Goal: Task Accomplishment & Management: Manage account settings

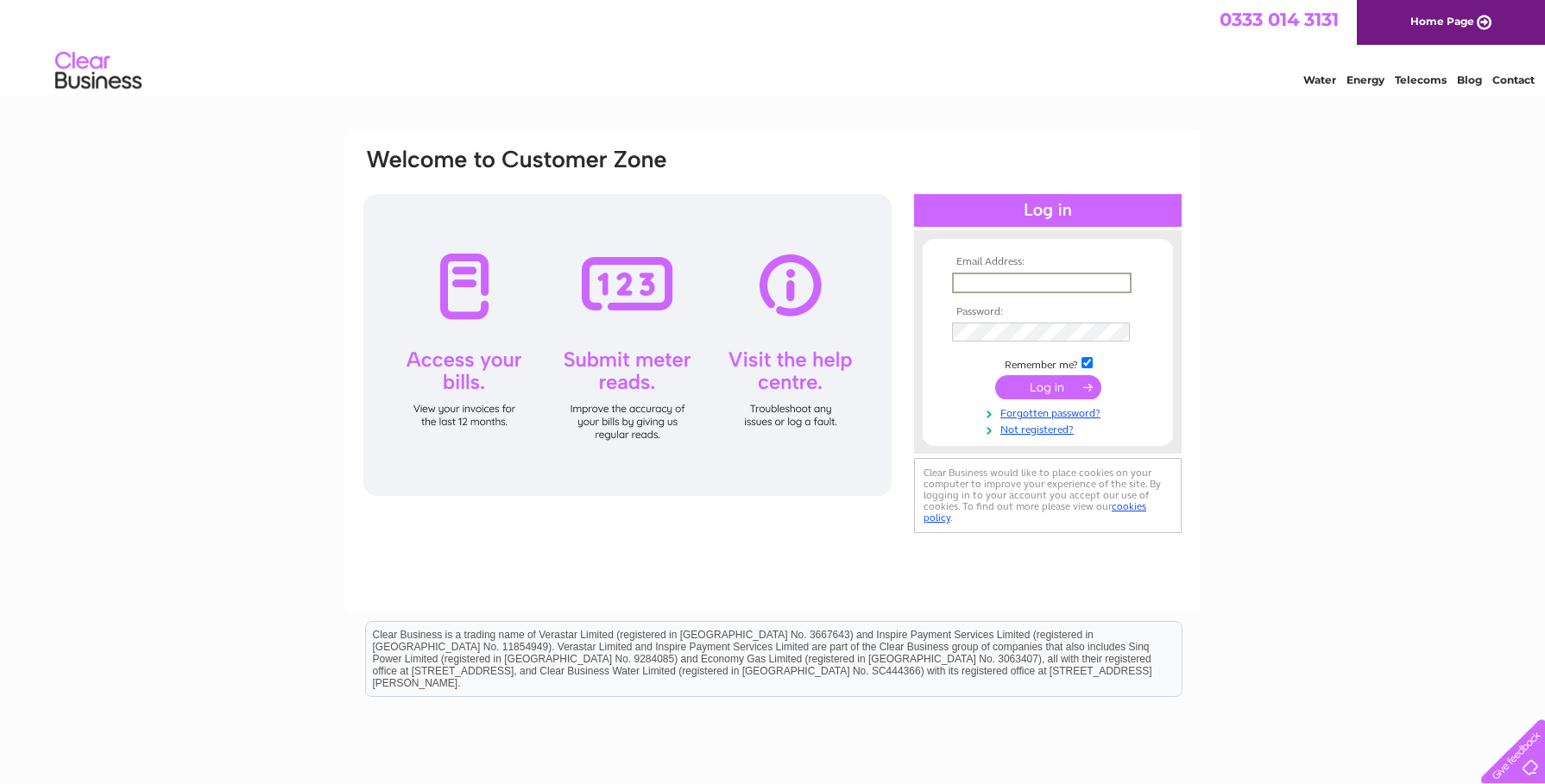
click at [1004, 281] on input "text" at bounding box center [1041, 283] width 180 height 21
type input "[EMAIL_ADDRESS][DOMAIN_NAME]"
click at [1033, 384] on input "submit" at bounding box center [1048, 385] width 106 height 24
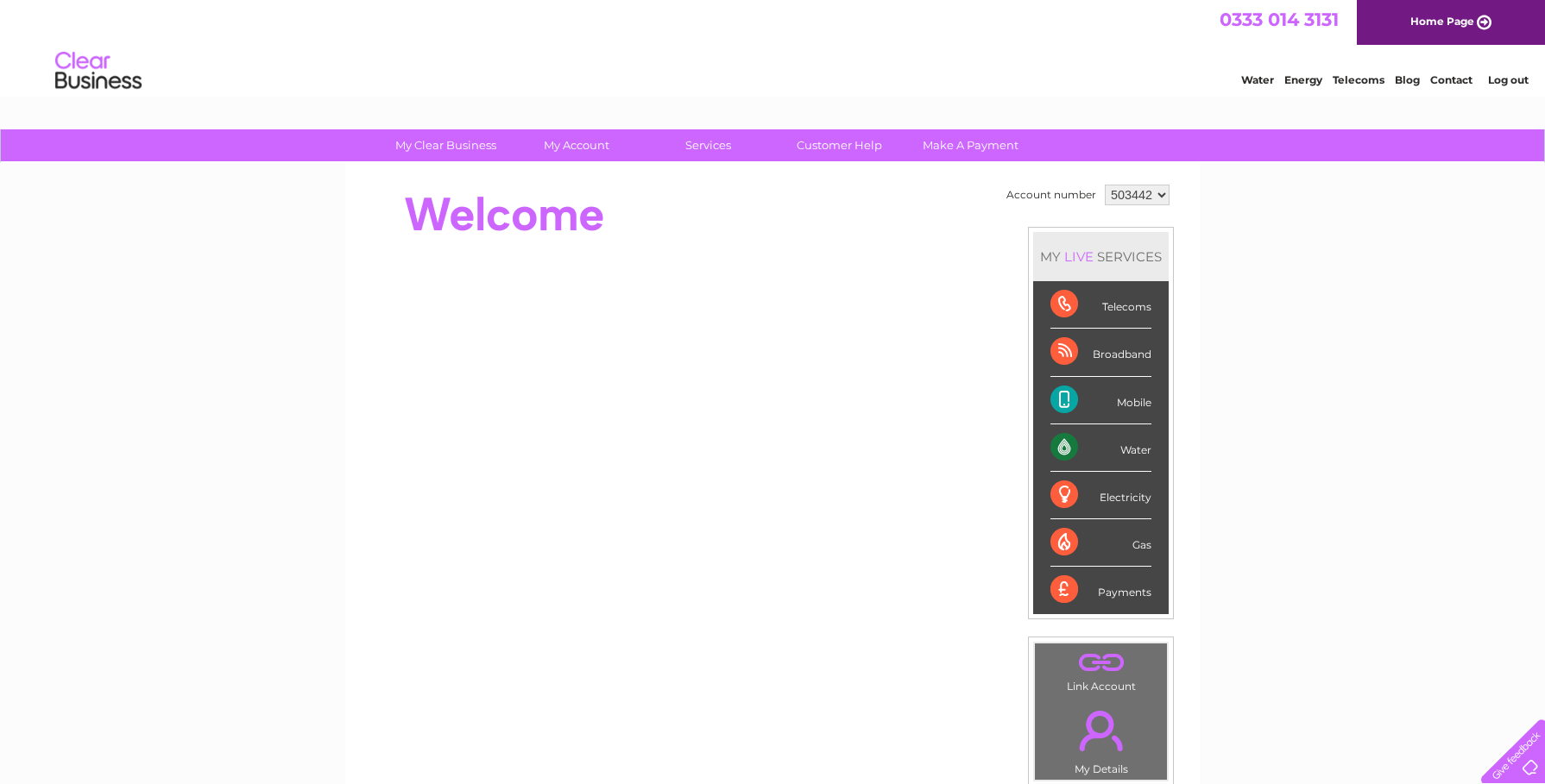
click at [1067, 304] on div "Telecoms" at bounding box center [1101, 305] width 101 height 48
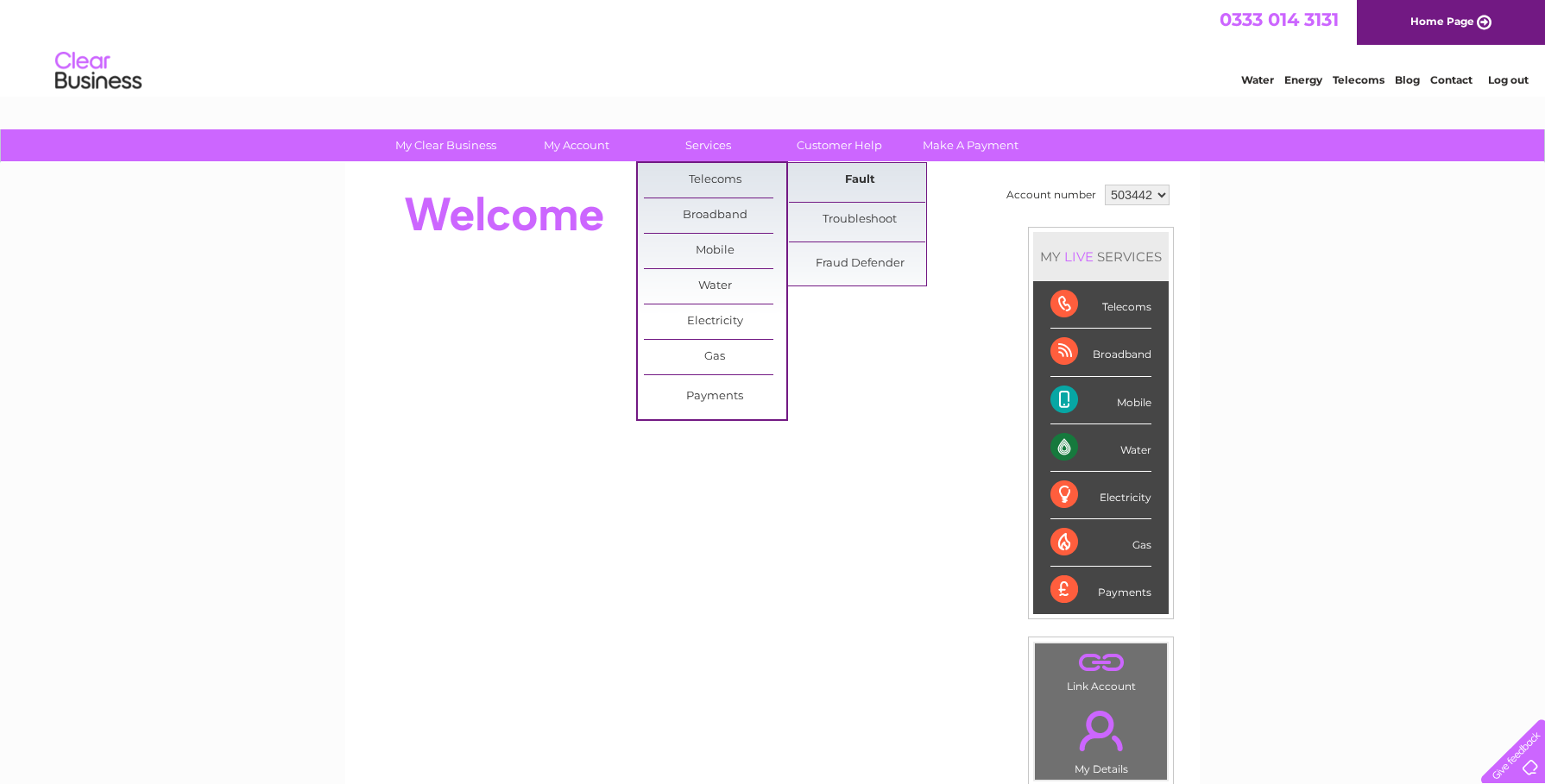
click at [861, 182] on link "Fault" at bounding box center [860, 181] width 142 height 35
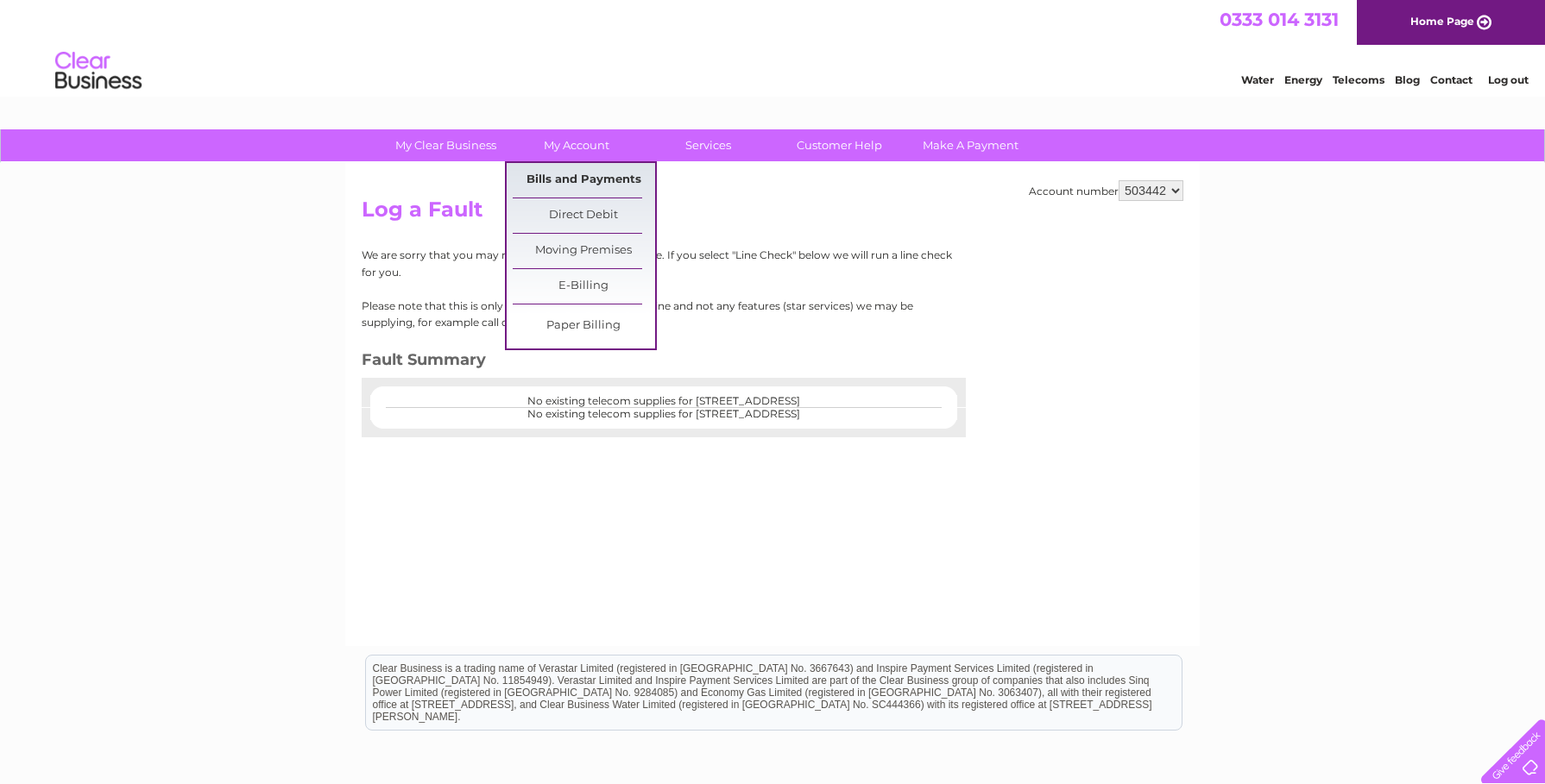
click at [566, 179] on link "Bills and Payments" at bounding box center [584, 181] width 142 height 35
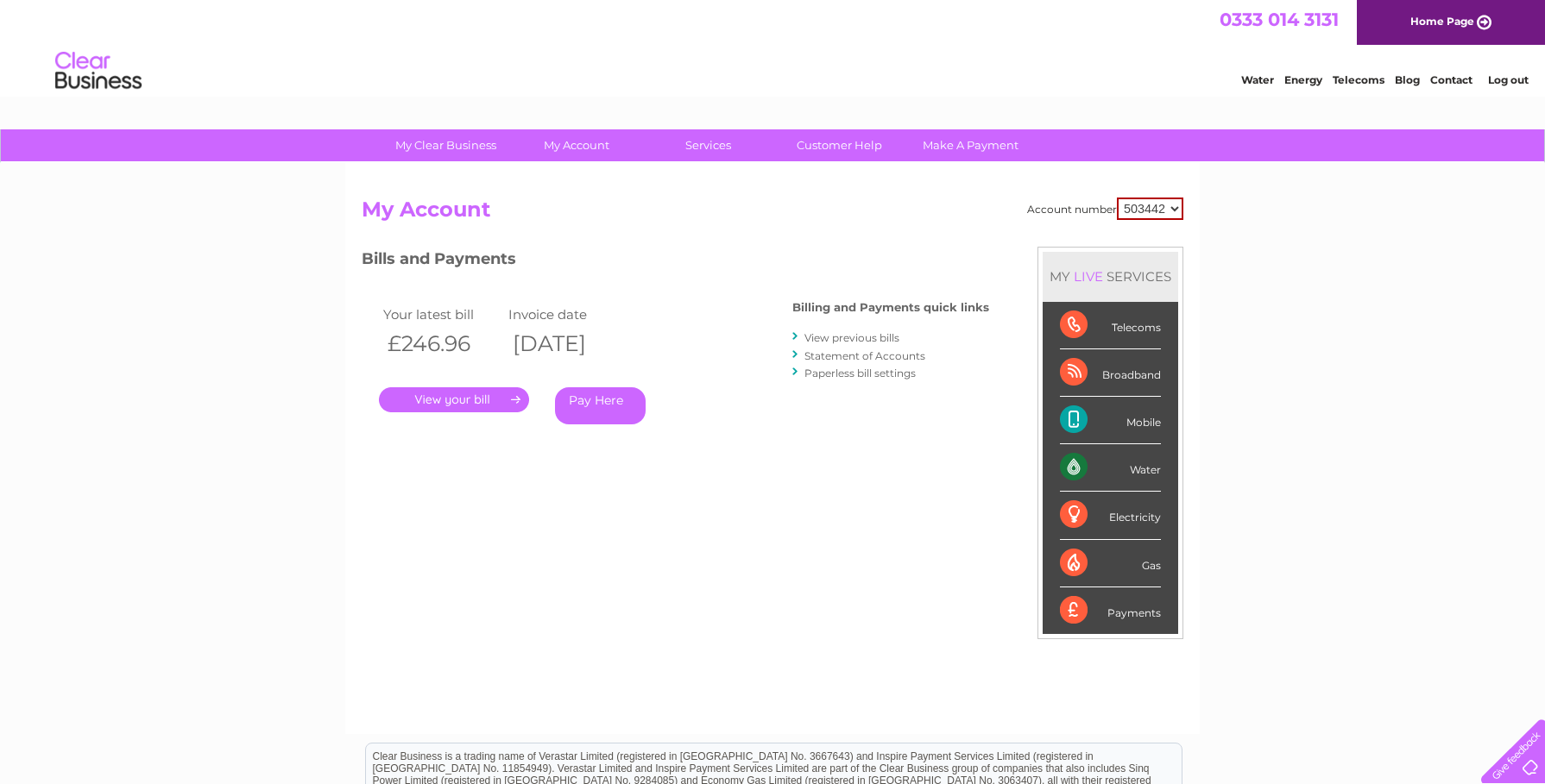
click at [482, 397] on link "." at bounding box center [453, 399] width 150 height 25
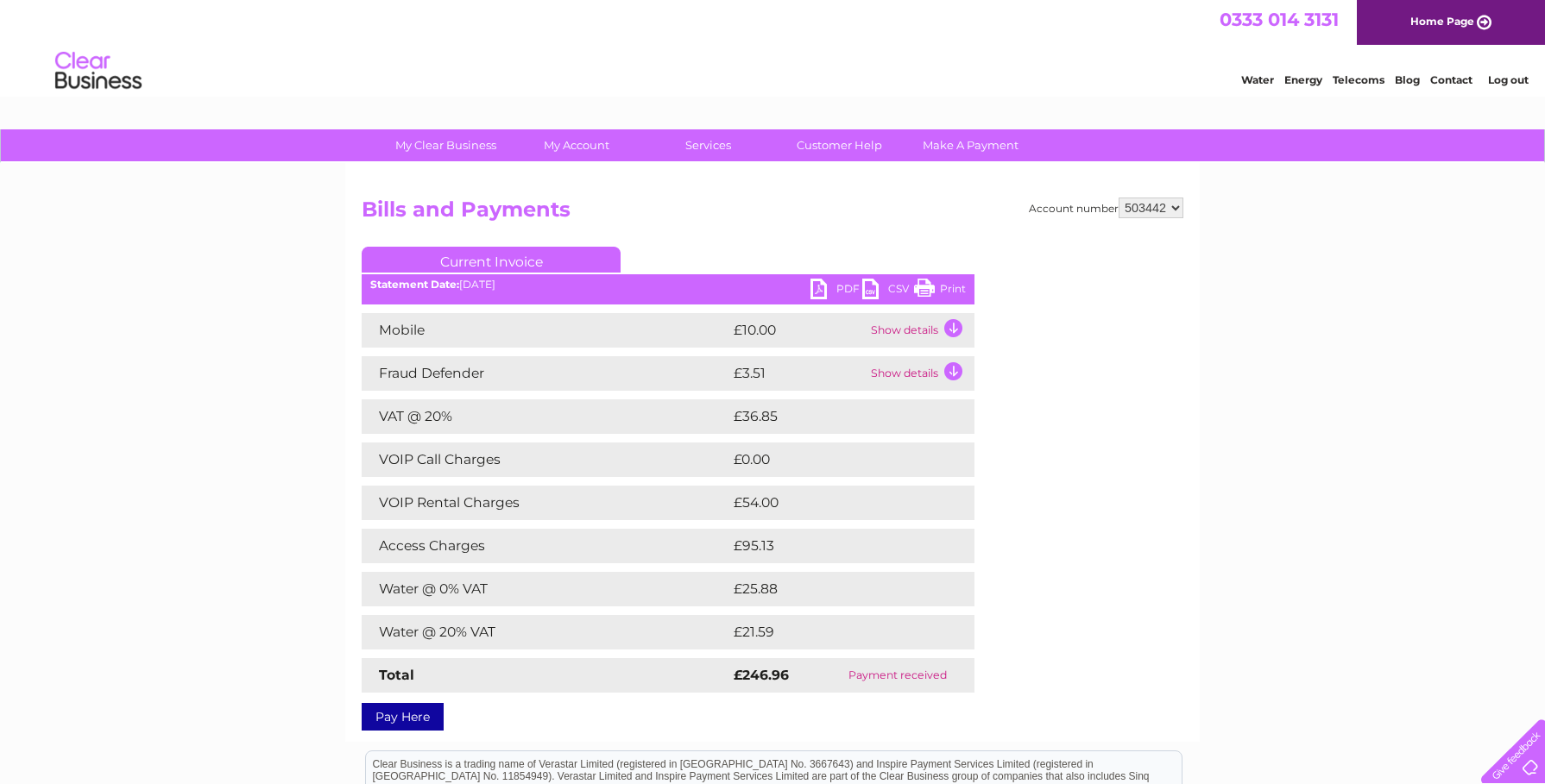
click at [868, 288] on link "CSV" at bounding box center [888, 291] width 52 height 25
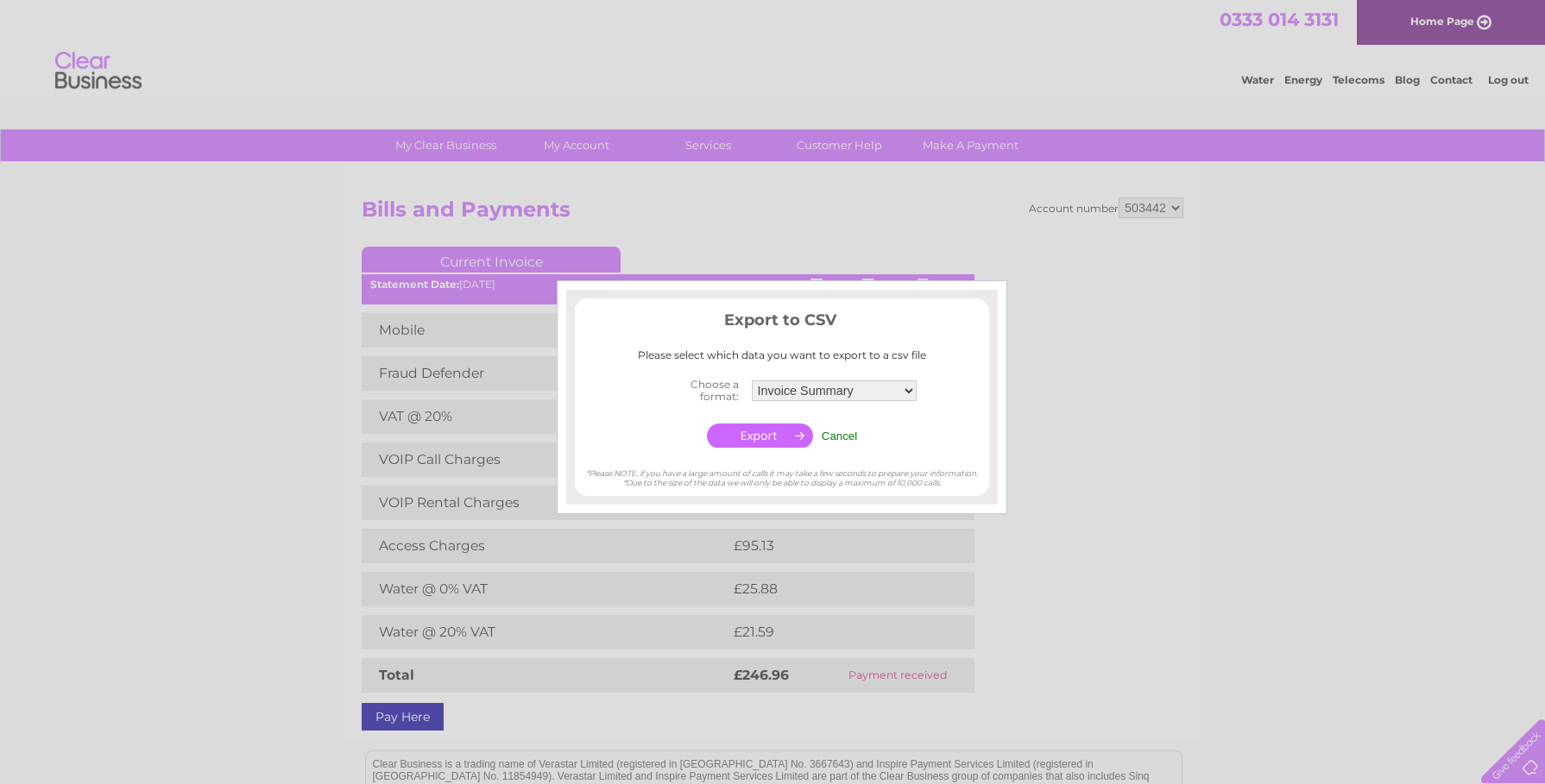
click at [837, 440] on input "Cancel" at bounding box center [840, 436] width 36 height 13
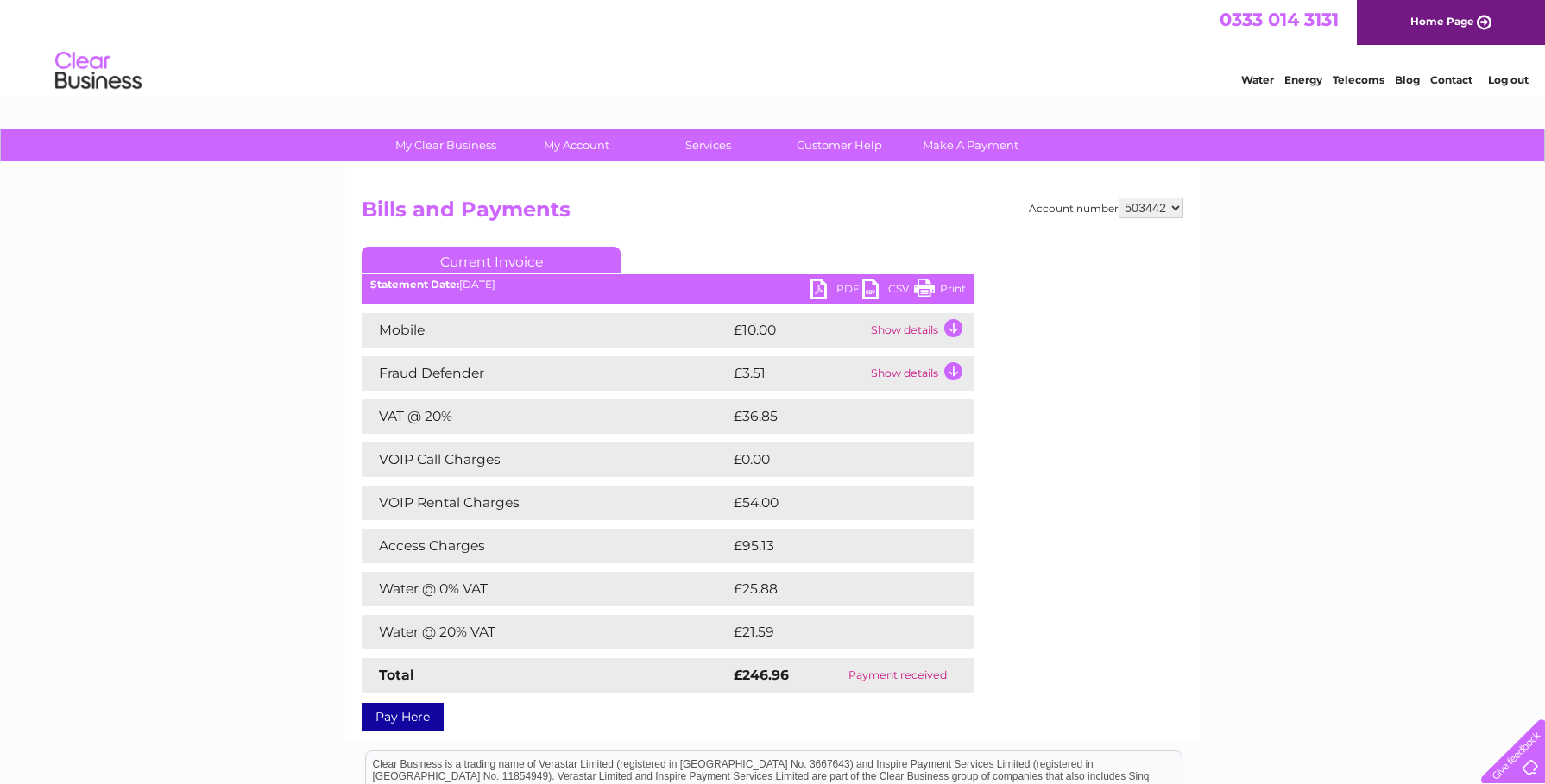
click at [821, 295] on link "PDF" at bounding box center [836, 291] width 52 height 25
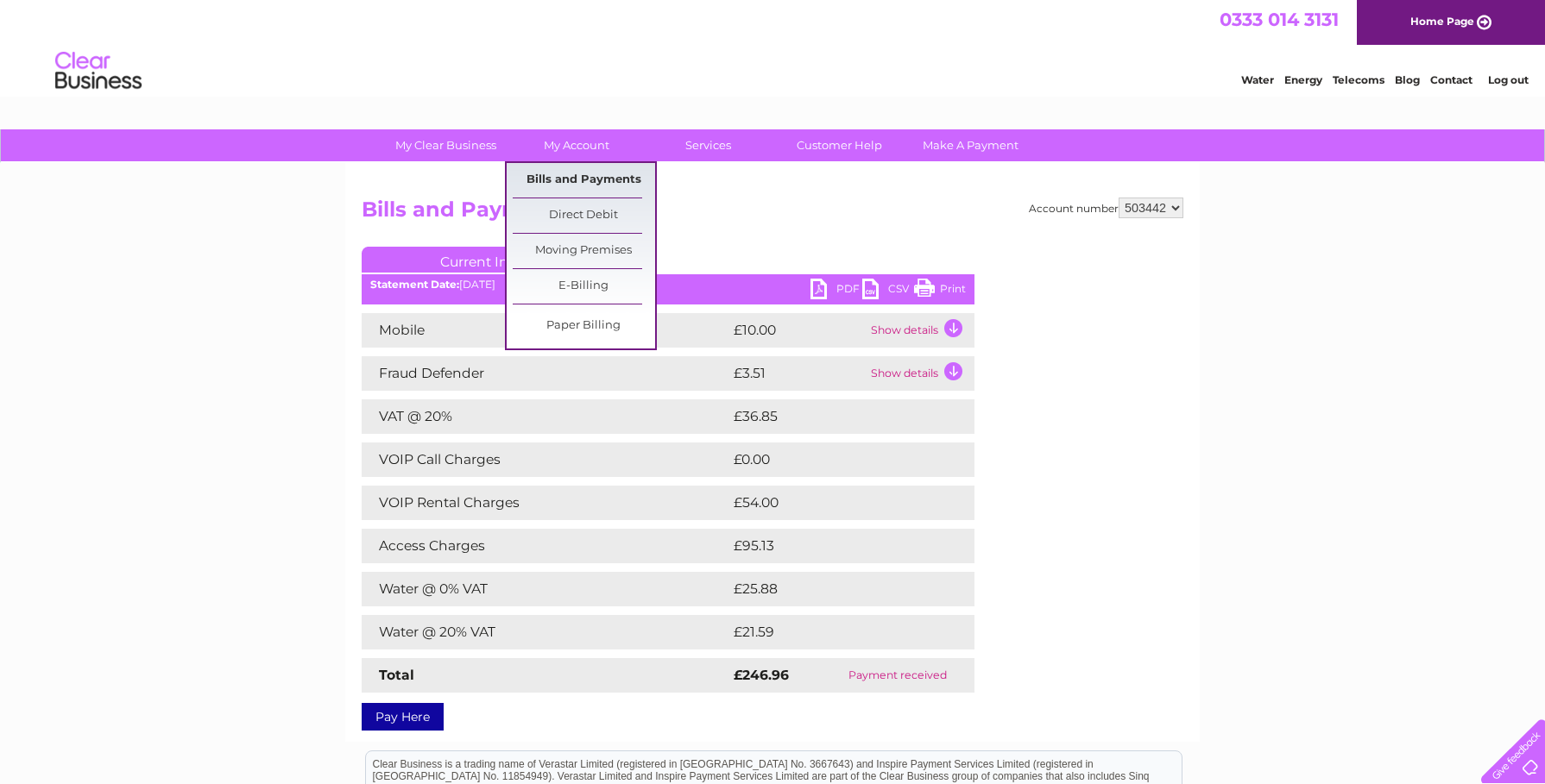
click at [572, 172] on link "Bills and Payments" at bounding box center [584, 181] width 142 height 35
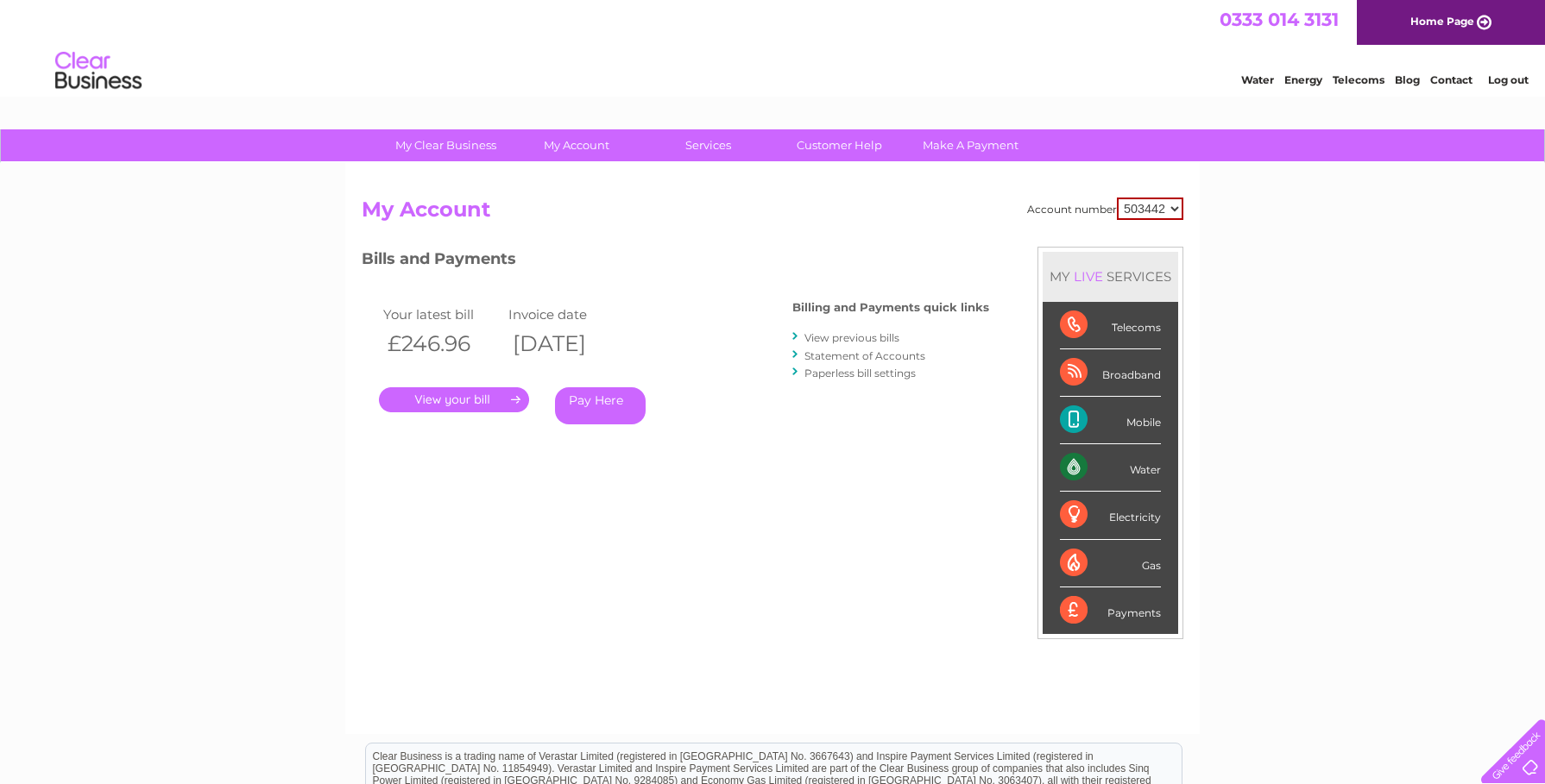
click at [857, 340] on link "View previous bills" at bounding box center [851, 338] width 95 height 13
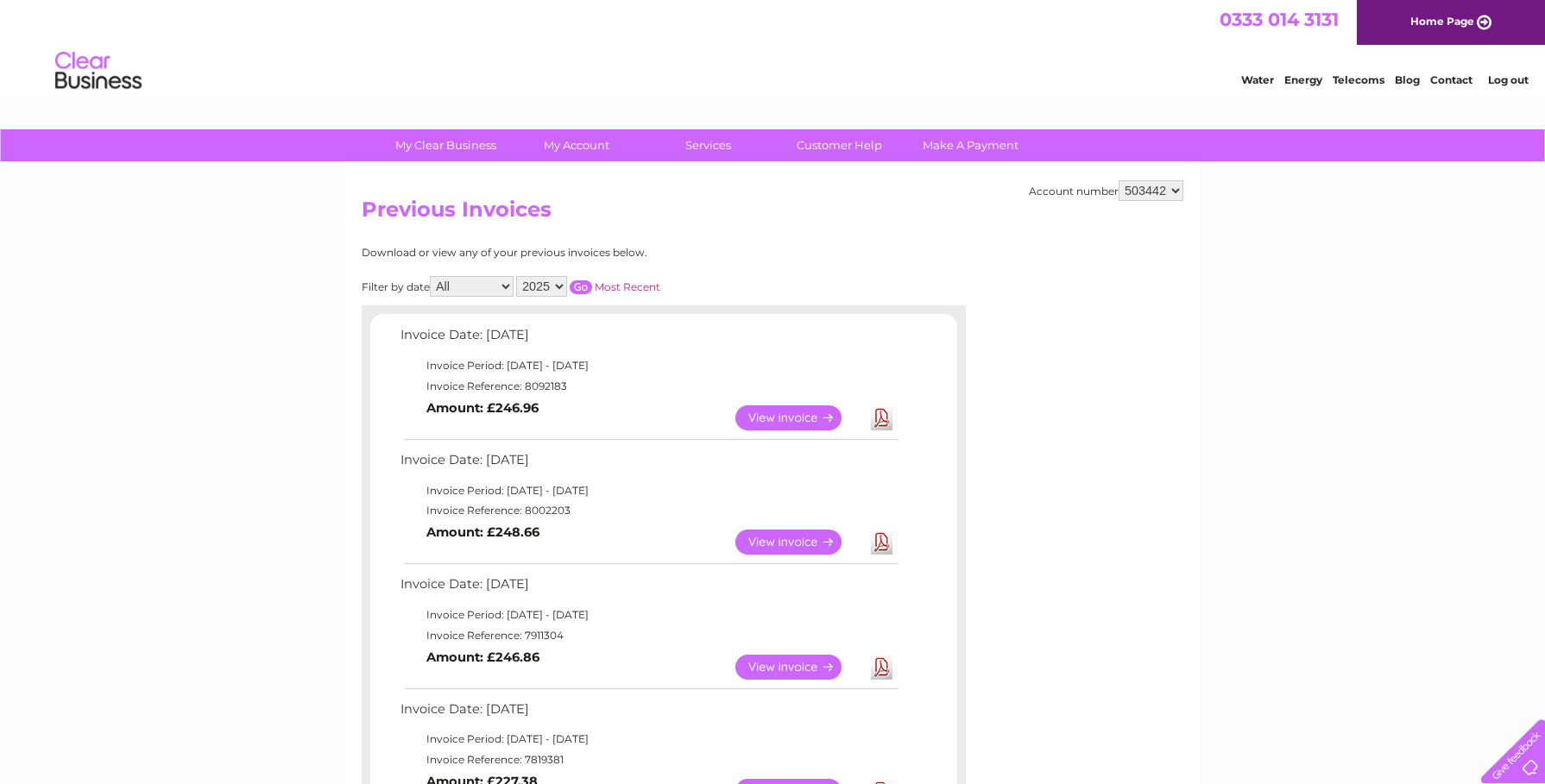
click at [780, 419] on link "View" at bounding box center [799, 418] width 127 height 25
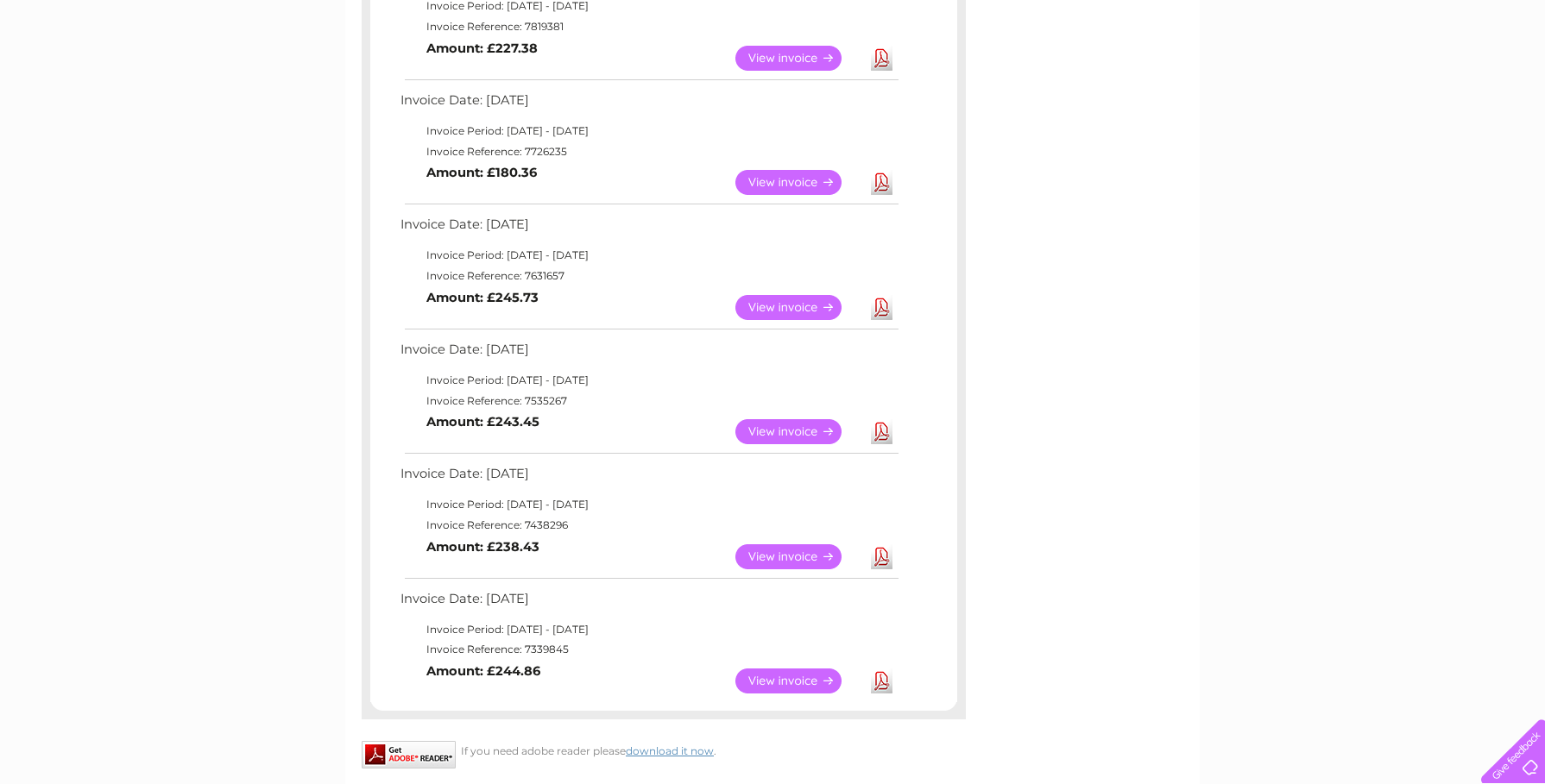
scroll to position [777, 0]
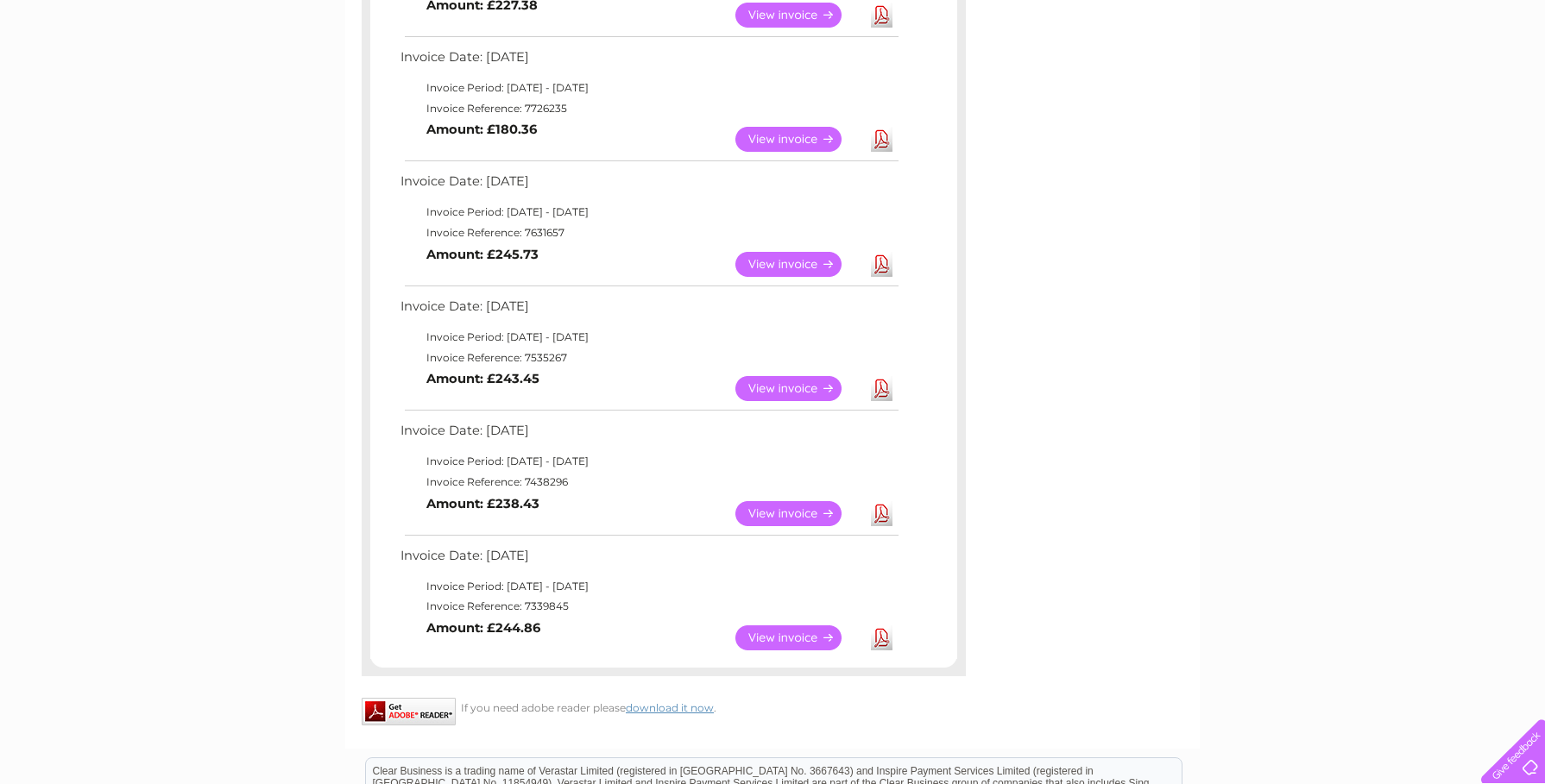
click at [795, 639] on link "View" at bounding box center [799, 638] width 127 height 25
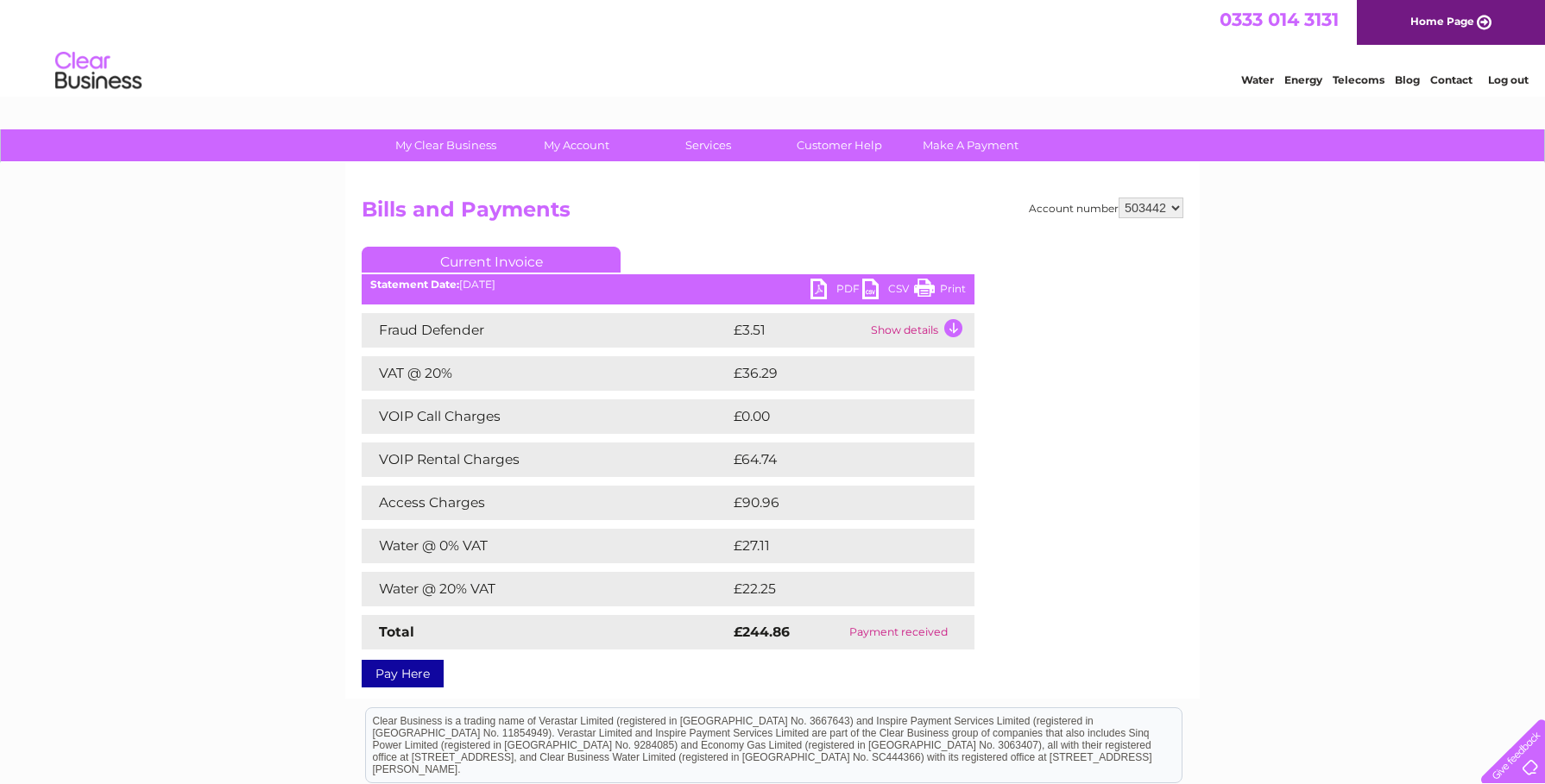
click at [819, 293] on link "PDF" at bounding box center [836, 291] width 52 height 25
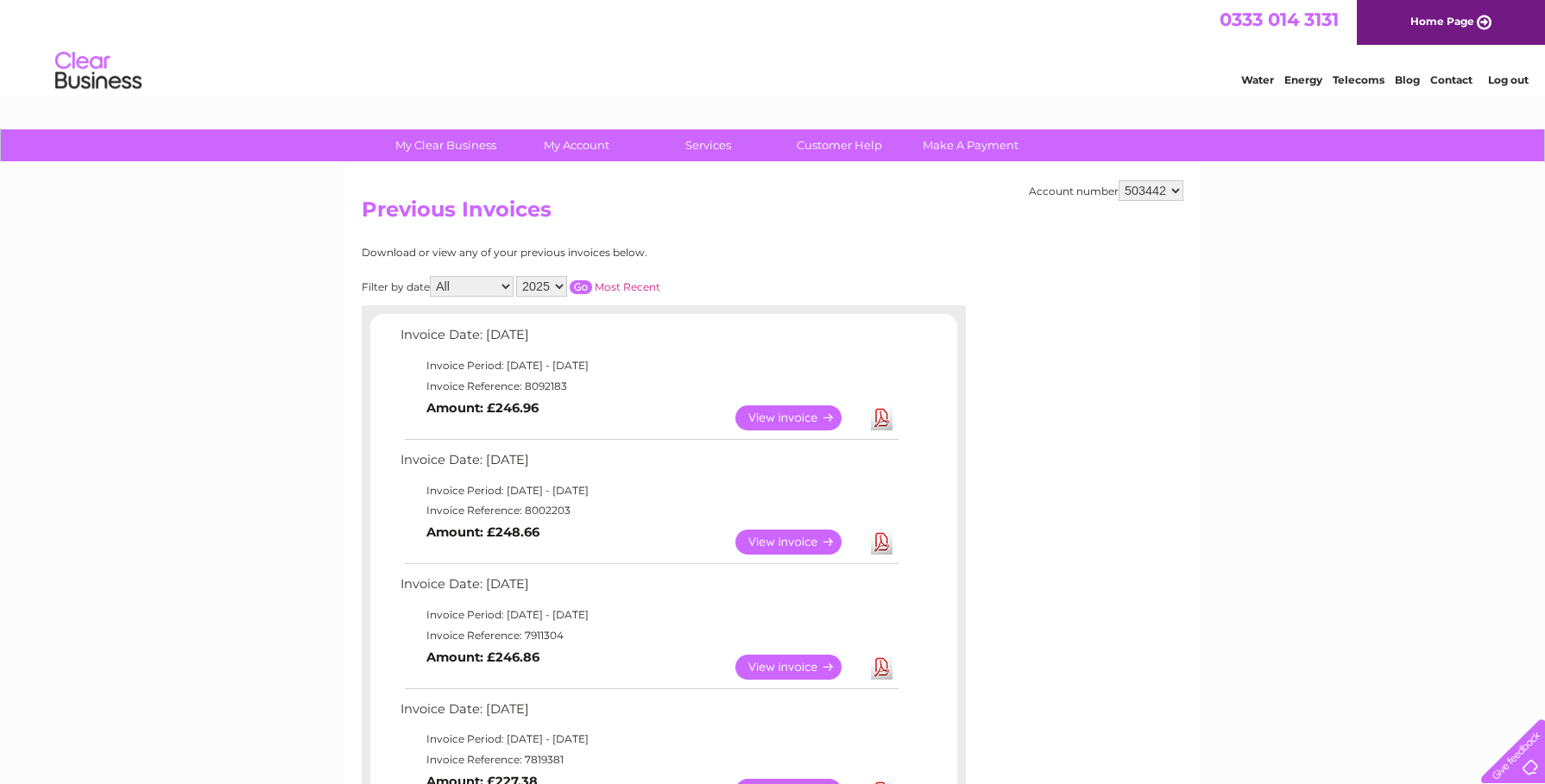
click at [791, 421] on link "View" at bounding box center [799, 418] width 127 height 25
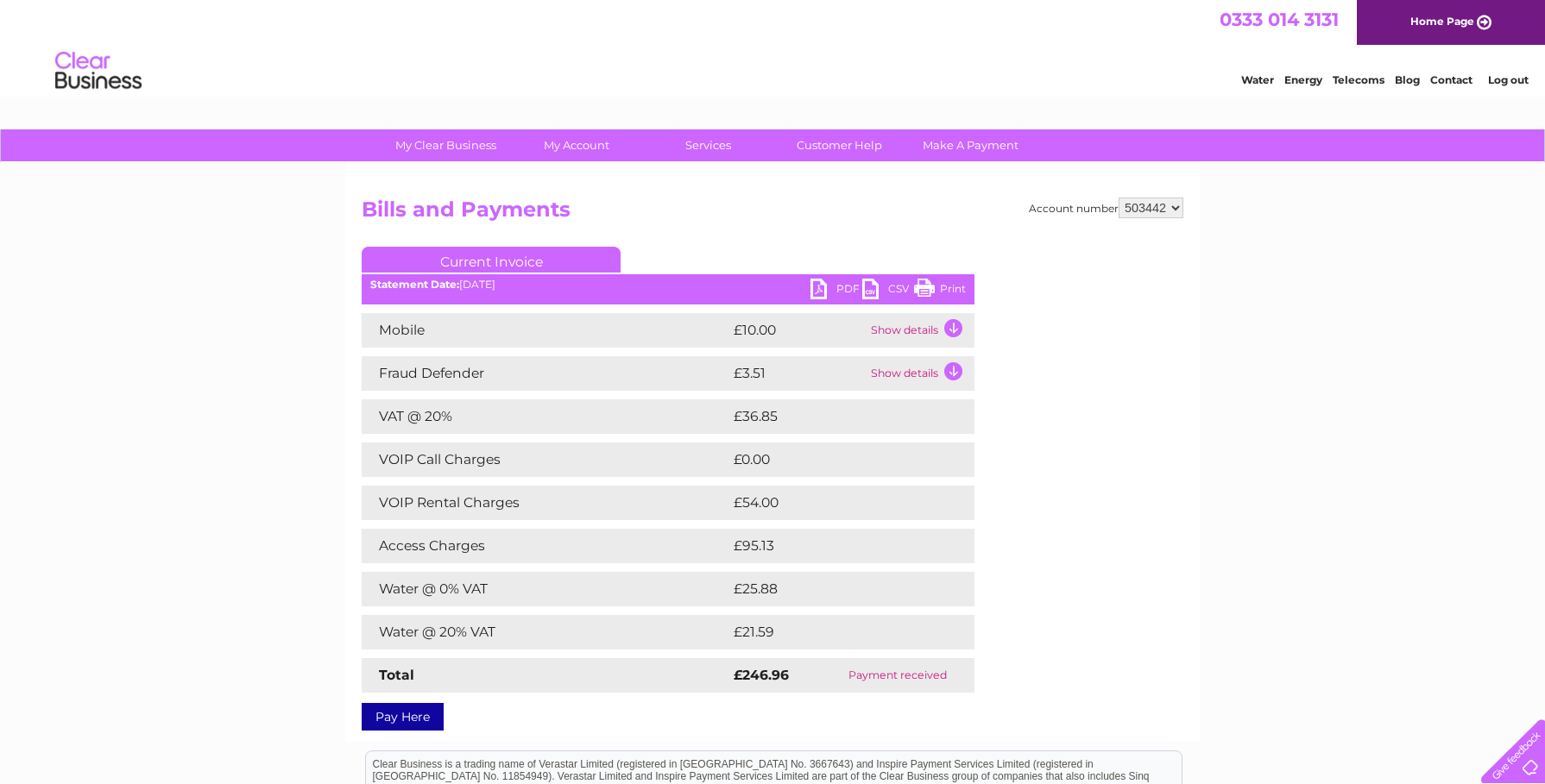
click at [818, 289] on link "PDF" at bounding box center [836, 291] width 52 height 25
click at [927, 286] on link "Print" at bounding box center [941, 291] width 52 height 25
click at [1352, 82] on link "Telecoms" at bounding box center [1359, 79] width 52 height 13
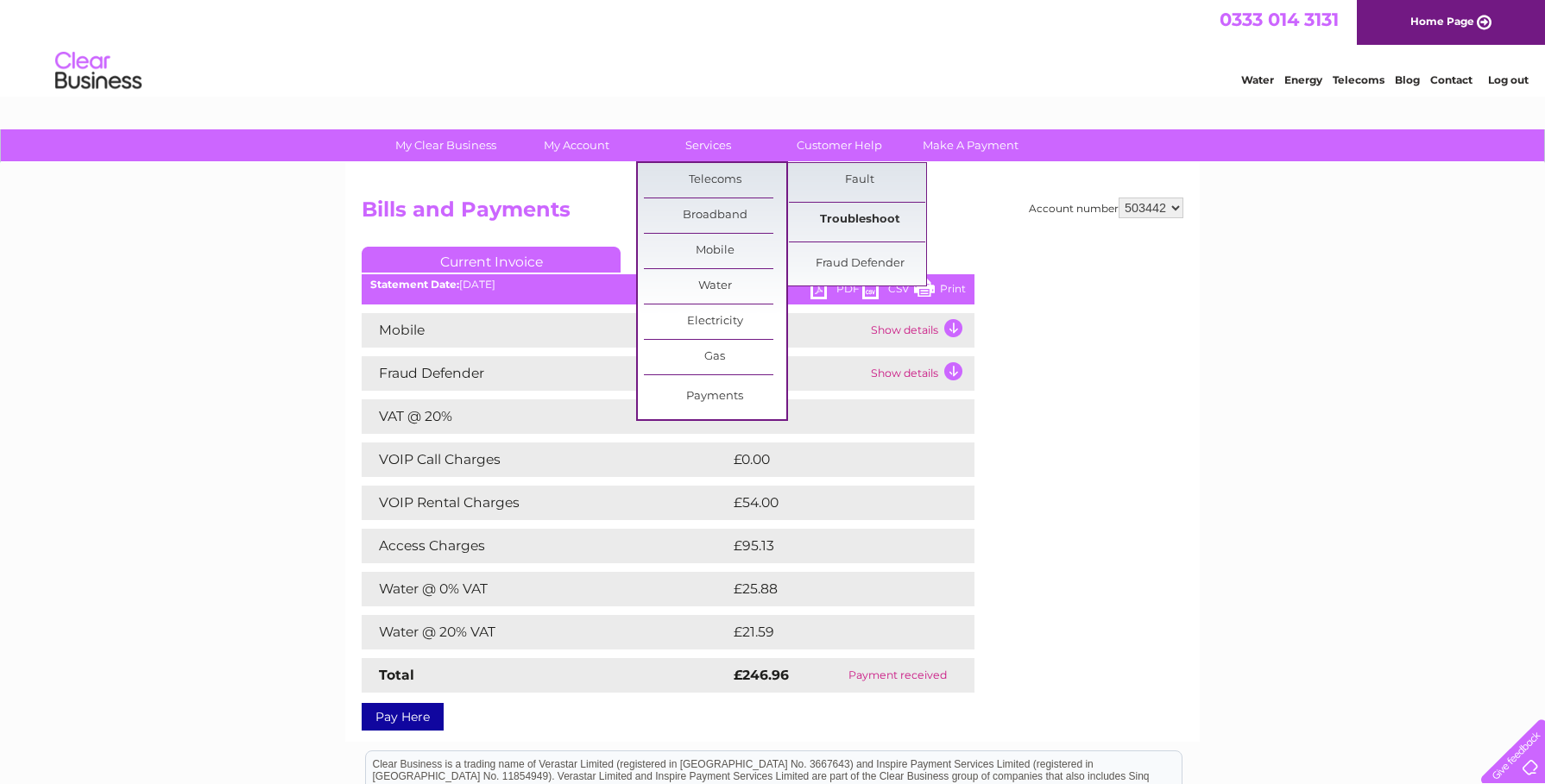
click at [862, 223] on link "Troubleshoot" at bounding box center [860, 221] width 142 height 35
